Goal: Task Accomplishment & Management: Use online tool/utility

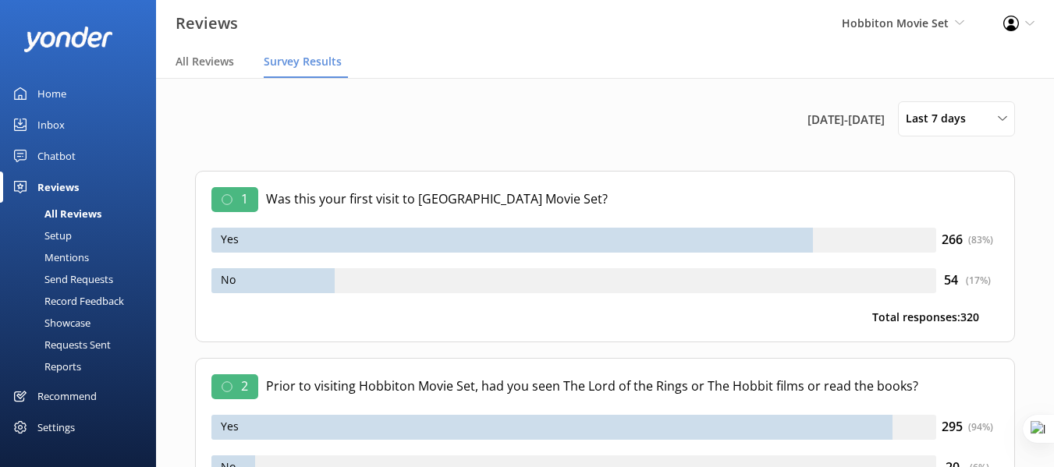
click at [62, 156] on div "Chatbot" at bounding box center [56, 155] width 38 height 31
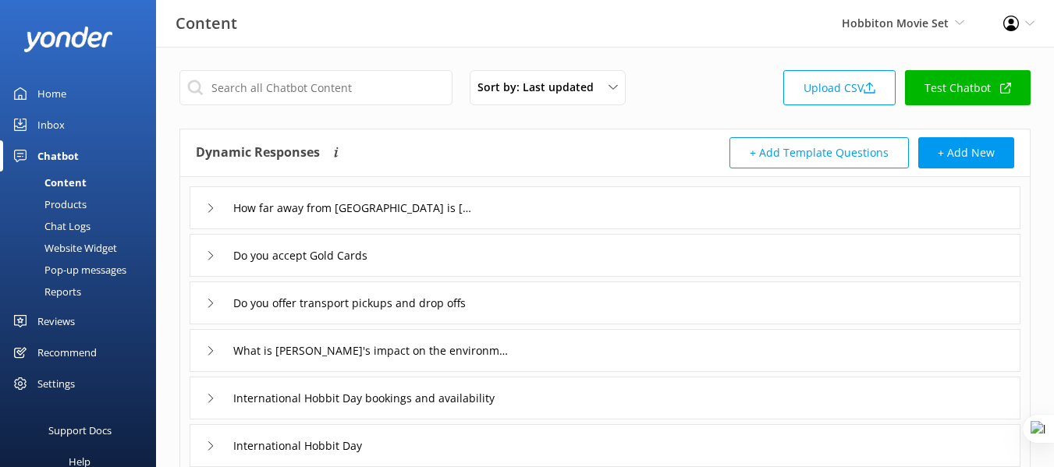
click at [73, 247] on div "Website Widget" at bounding box center [63, 248] width 108 height 22
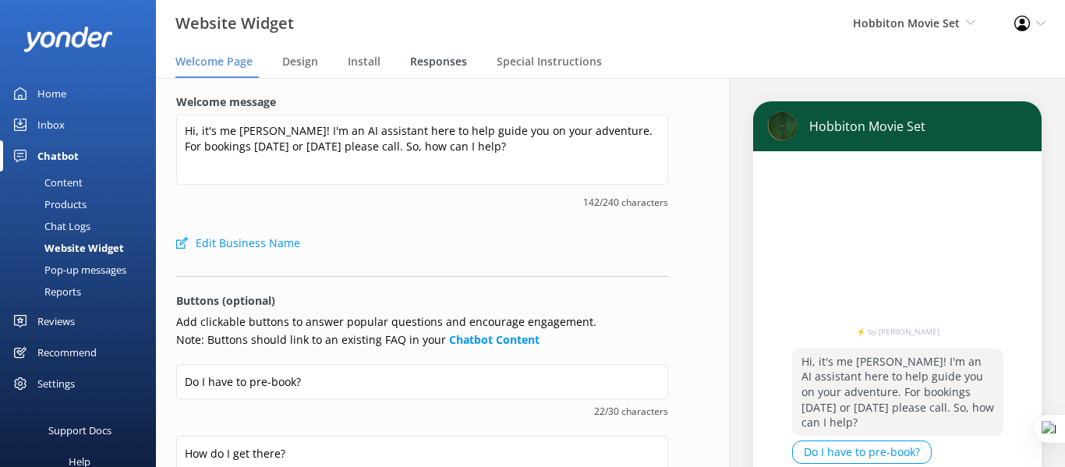
click at [437, 64] on span "Responses" at bounding box center [438, 62] width 57 height 16
